Goal: Check status

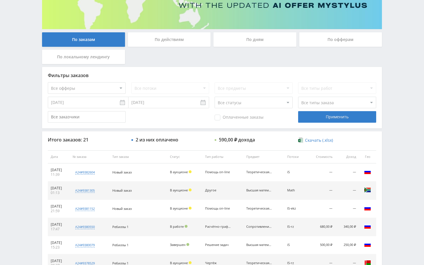
scroll to position [86, 0]
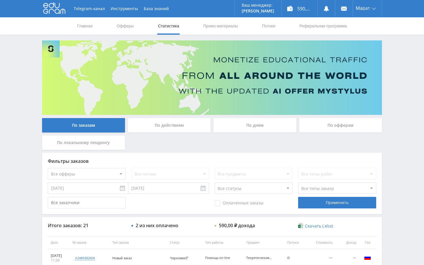
click at [399, 65] on div "Telegram-канал Инструменты База знаний Ваш менеджер: [PERSON_NAME] Online @edug…" at bounding box center [212, 242] width 424 height 484
click at [401, 72] on div "Telegram-канал Инструменты База знаний Ваш менеджер: [PERSON_NAME] Online @edug…" at bounding box center [212, 242] width 424 height 484
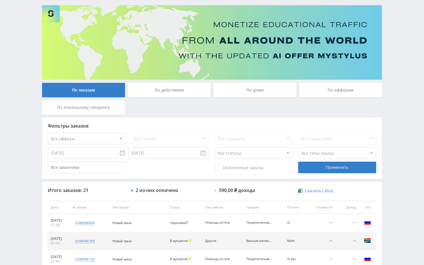
scroll to position [115, 0]
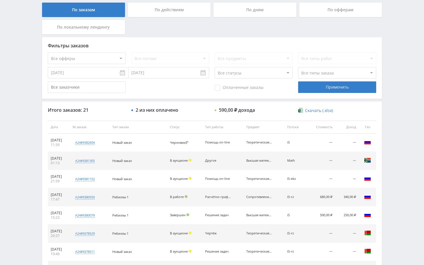
click at [395, 71] on div "Telegram-канал Инструменты База знаний Ваш менеджер: [PERSON_NAME] Online @edug…" at bounding box center [212, 127] width 424 height 484
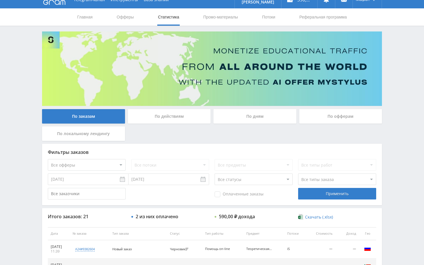
scroll to position [0, 0]
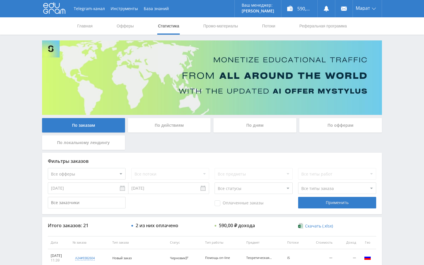
click at [401, 62] on div "Telegram-канал Инструменты База знаний Ваш менеджер: [PERSON_NAME] Online @edug…" at bounding box center [212, 242] width 424 height 484
click at [401, 103] on div "Telegram-канал Инструменты База знаний Ваш менеджер: [PERSON_NAME] Online @edug…" at bounding box center [212, 242] width 424 height 484
